Goal: Transaction & Acquisition: Book appointment/travel/reservation

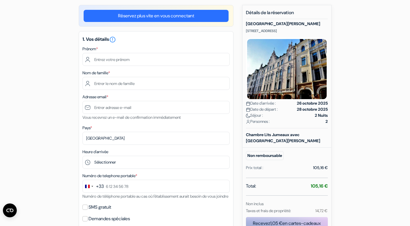
scroll to position [58, 0]
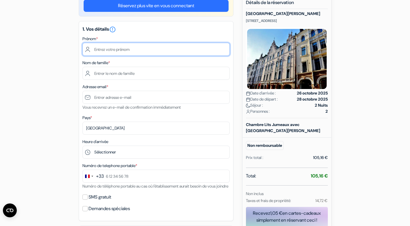
click at [108, 50] on input "text" at bounding box center [155, 49] width 147 height 13
type input "HMONGOLI"
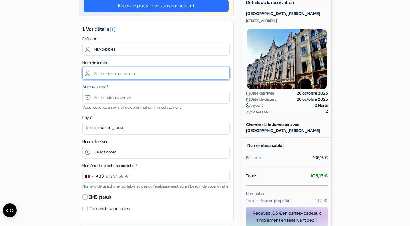
type input "LYBLIAMAY"
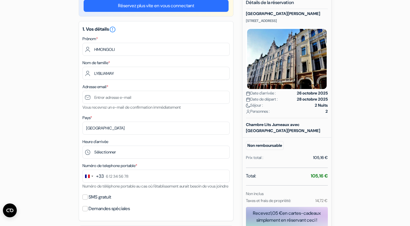
type input "[EMAIL_ADDRESS][DOMAIN_NAME]"
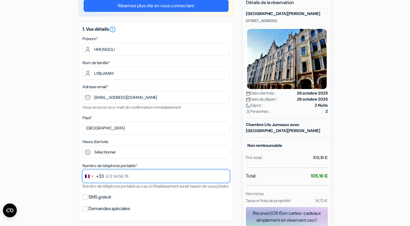
type input "0632184461"
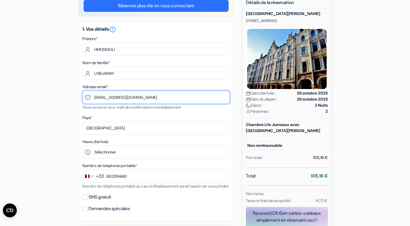
drag, startPoint x: 134, startPoint y: 97, endPoint x: 133, endPoint y: 94, distance: 3.2
click at [96, 98] on input "[EMAIL_ADDRESS][DOMAIN_NAME]" at bounding box center [155, 97] width 147 height 13
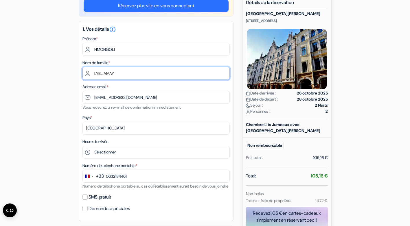
click at [170, 73] on input "LYBLIAMAY" at bounding box center [155, 73] width 147 height 13
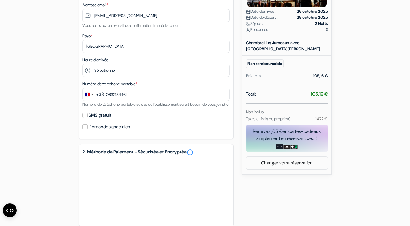
scroll to position [145, 0]
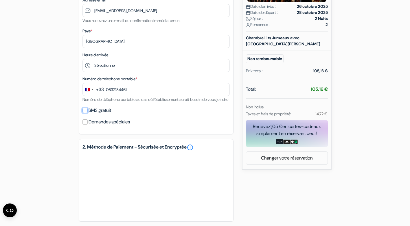
click at [86, 113] on input "SMS gratuit" at bounding box center [84, 110] width 5 height 5
checkbox input "true"
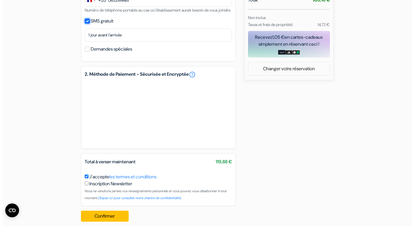
scroll to position [247, 0]
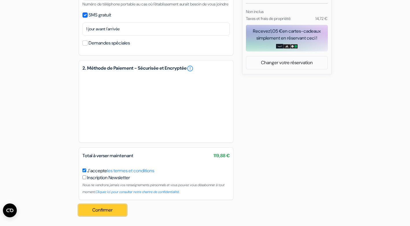
click at [113, 212] on button "Confirmer Loading..." at bounding box center [103, 210] width 48 height 11
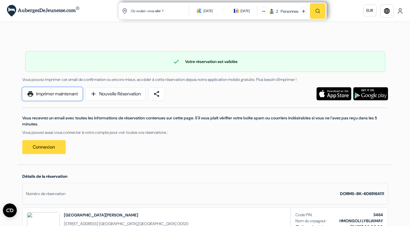
click at [54, 94] on link "print Imprimer maintenant" at bounding box center [52, 93] width 60 height 13
click at [63, 94] on link "print Imprimer maintenant" at bounding box center [52, 93] width 60 height 13
click at [240, 40] on div "check Votre réservation est validée Numéro de réservation: DORMS-BK-6069164111 …" at bounding box center [205, 100] width 375 height 130
